Goal: Transaction & Acquisition: Download file/media

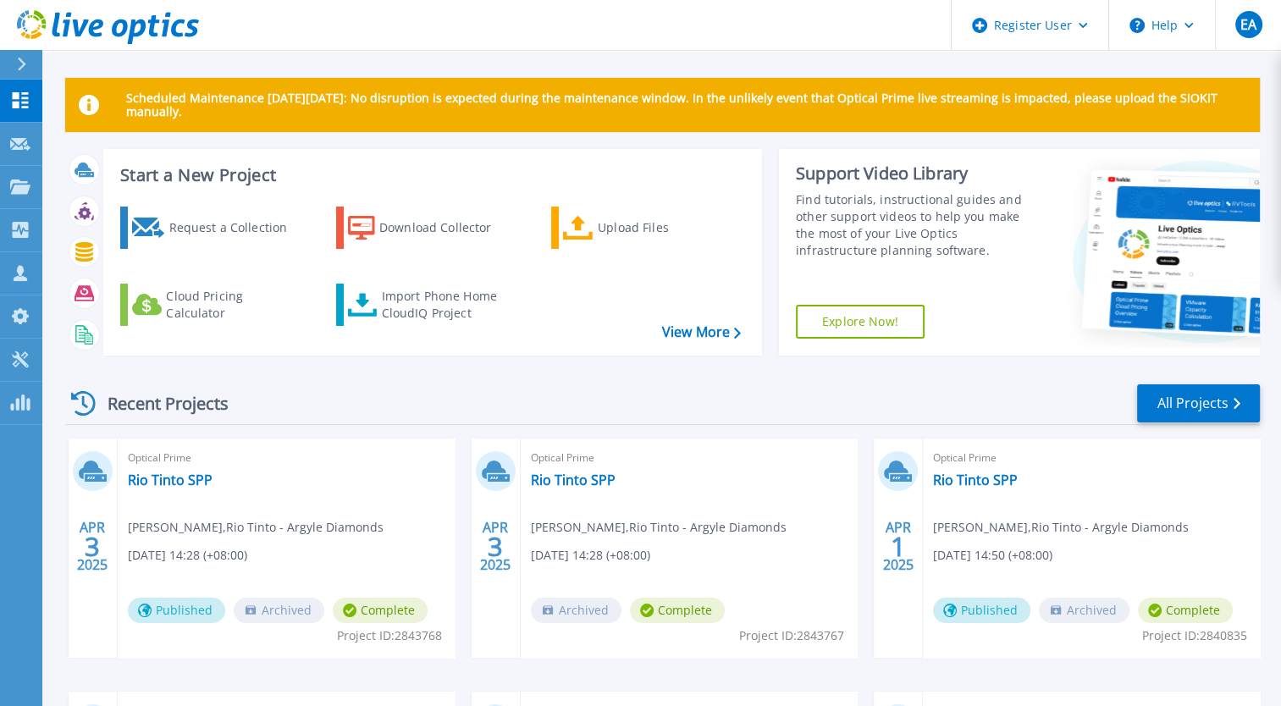
click at [23, 66] on icon at bounding box center [22, 65] width 8 height 14
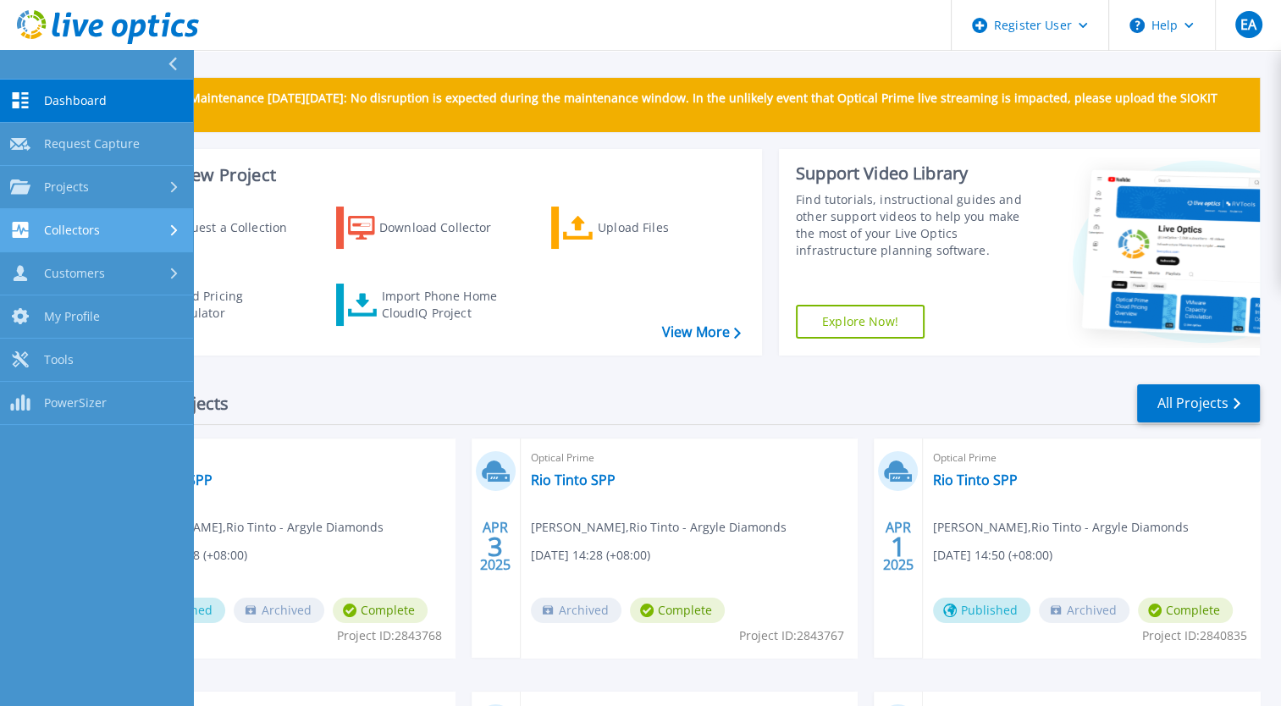
click at [100, 229] on div "Collectors" at bounding box center [96, 230] width 173 height 16
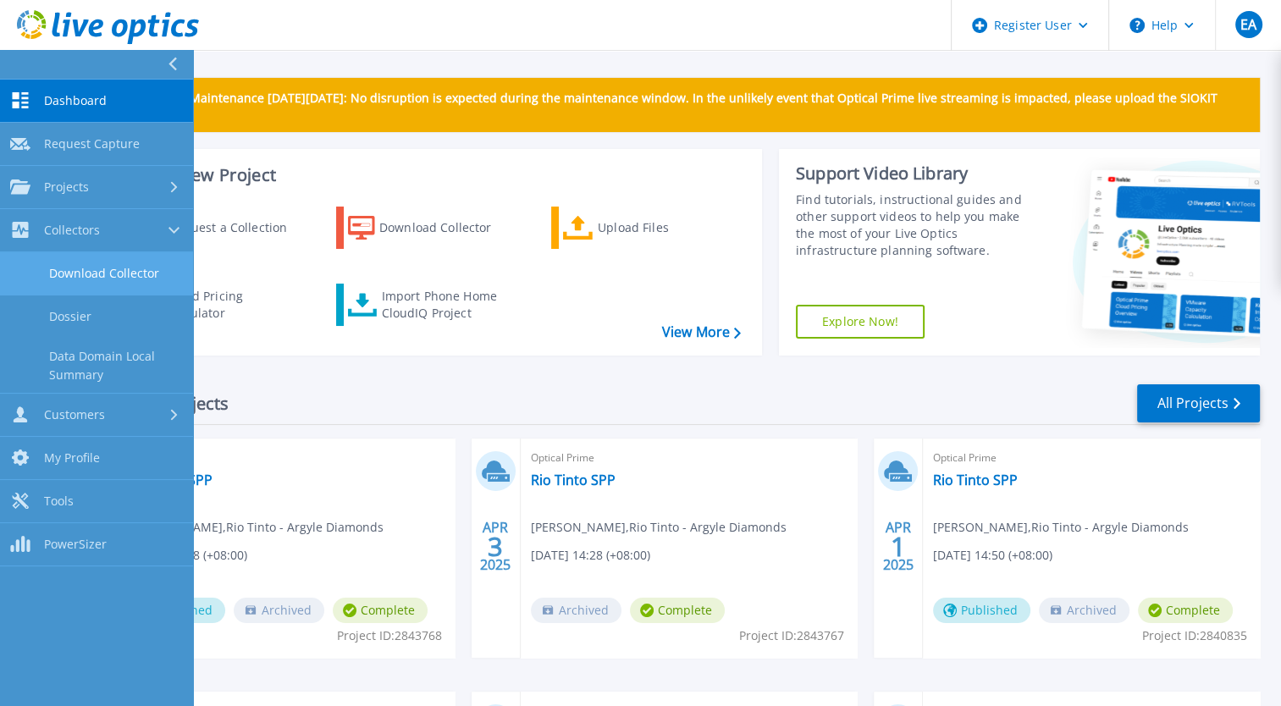
click at [124, 273] on link "Download Collector" at bounding box center [96, 273] width 193 height 43
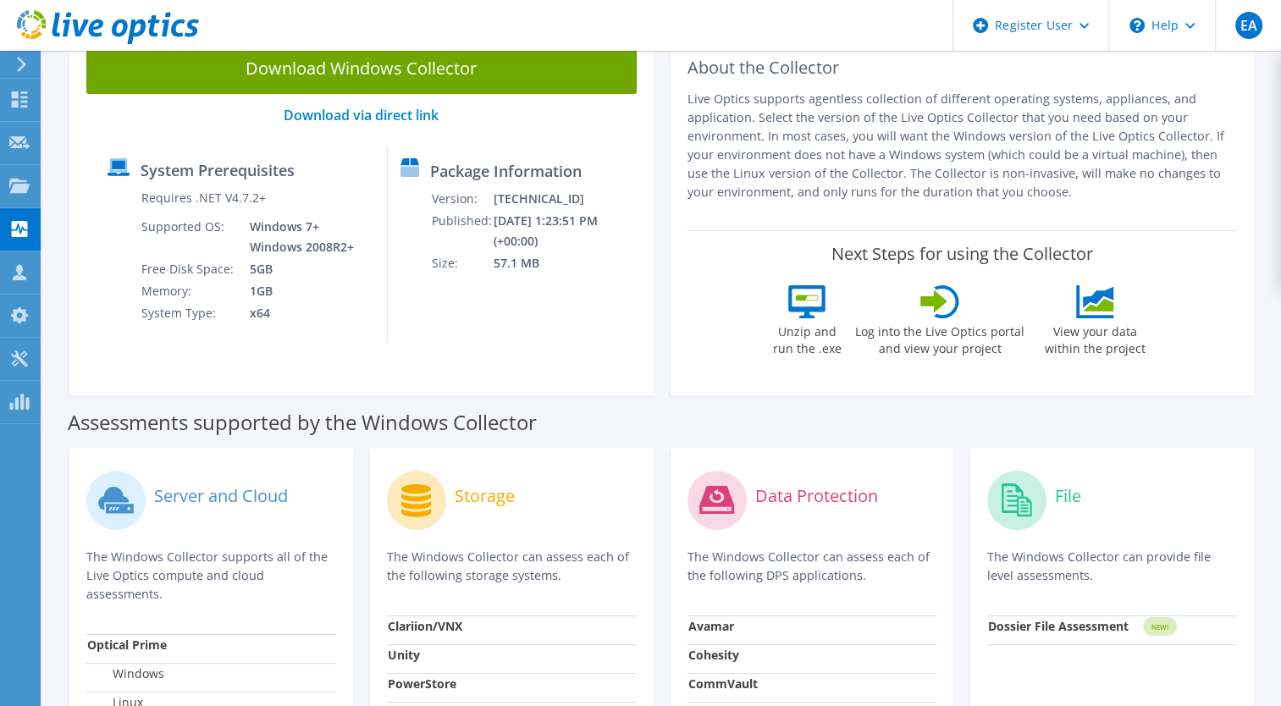
scroll to position [169, 0]
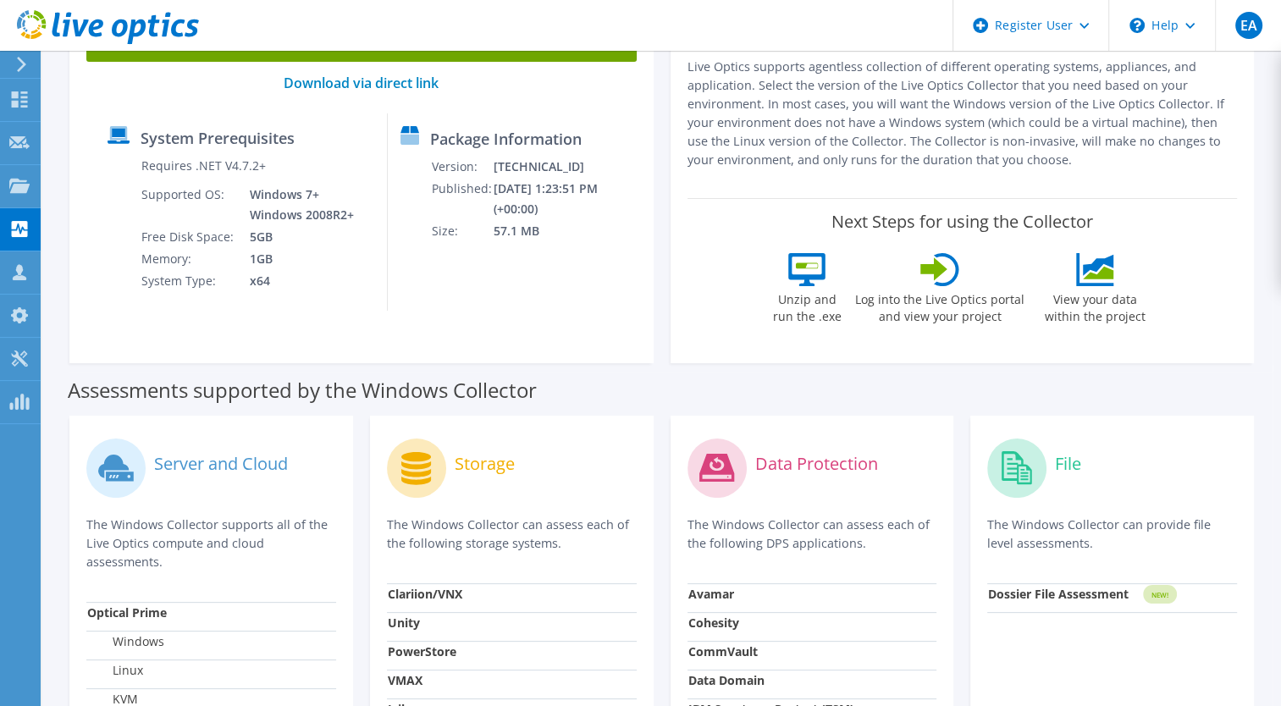
drag, startPoint x: 803, startPoint y: 735, endPoint x: 775, endPoint y: 749, distance: 31.4
click at [465, 355] on div "Download Windows Collector Download via direct link System Prerequisites Requir…" at bounding box center [361, 178] width 584 height 369
click at [834, 132] on p "Live Optics supports agentless collection of different operating systems, appli…" at bounding box center [962, 114] width 550 height 112
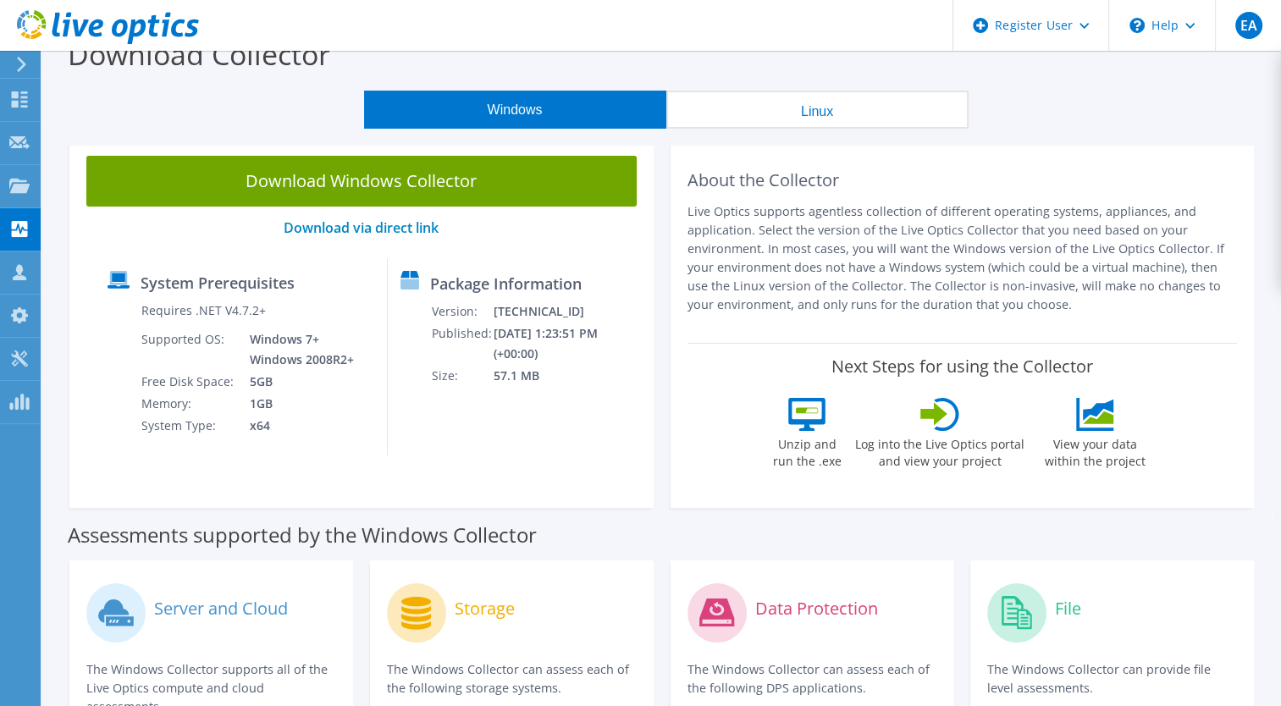
scroll to position [0, 0]
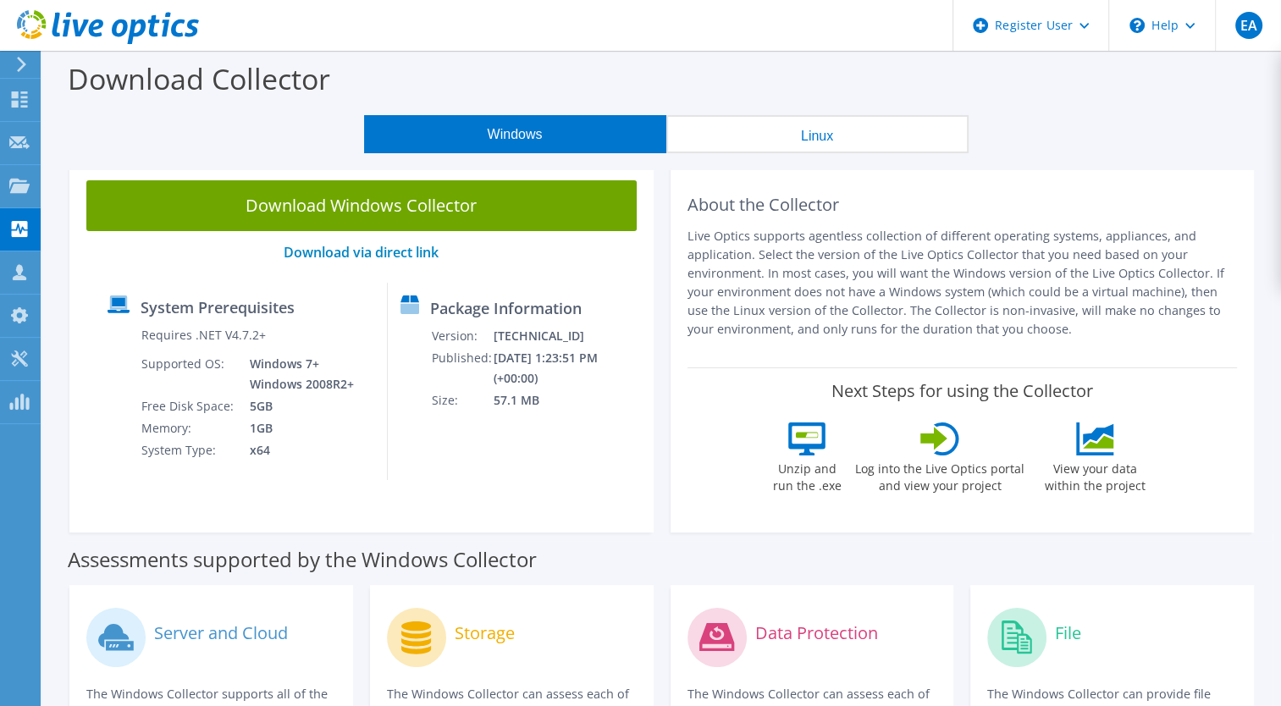
click at [819, 135] on button "Linux" at bounding box center [817, 134] width 302 height 38
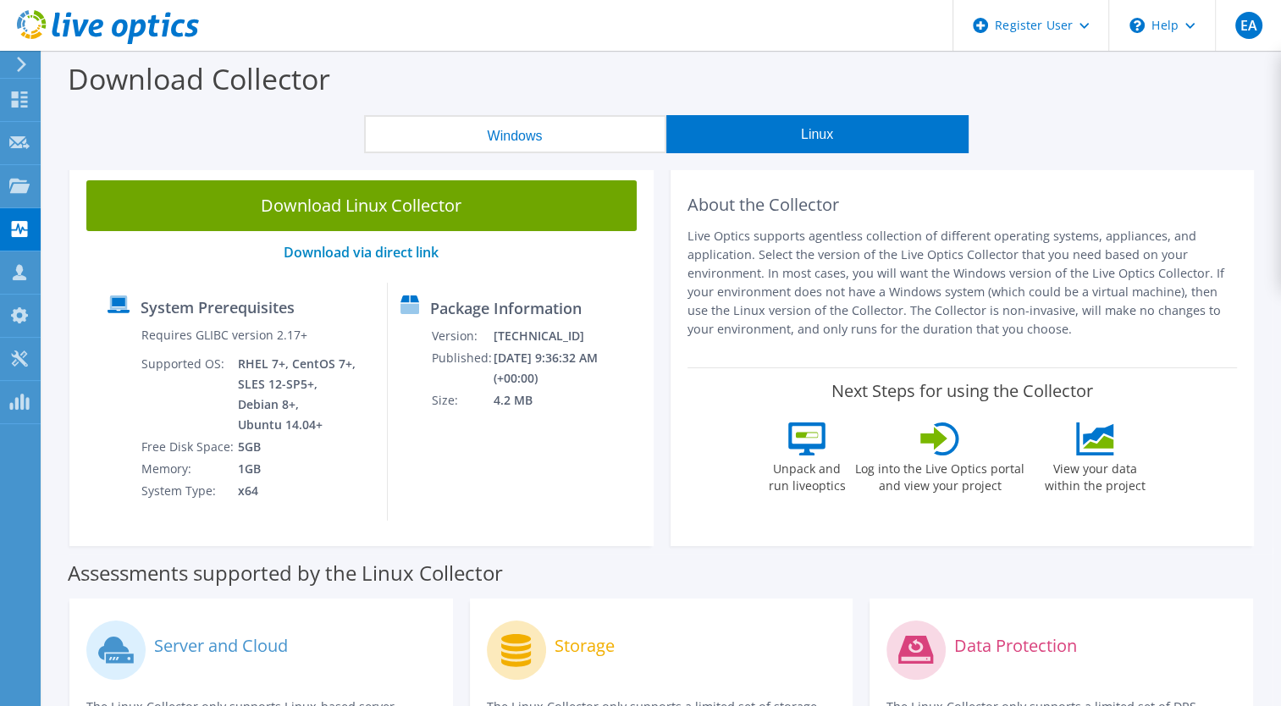
click at [300, 130] on div "Windows Linux" at bounding box center [665, 134] width 1213 height 38
